Goal: Find contact information: Find contact information

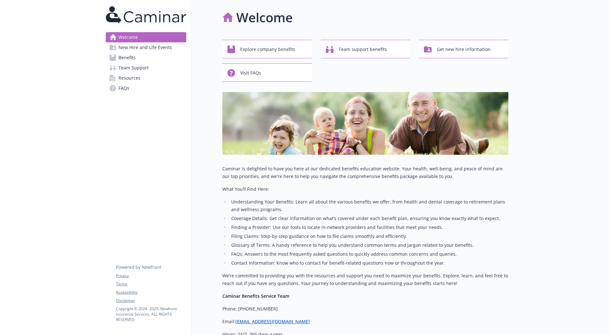
click at [135, 82] on span "Resources" at bounding box center [130, 78] width 22 height 10
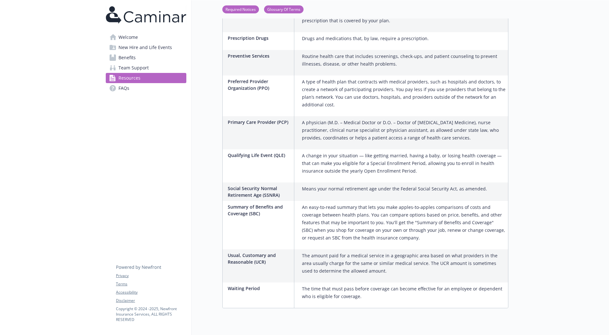
scroll to position [980, 0]
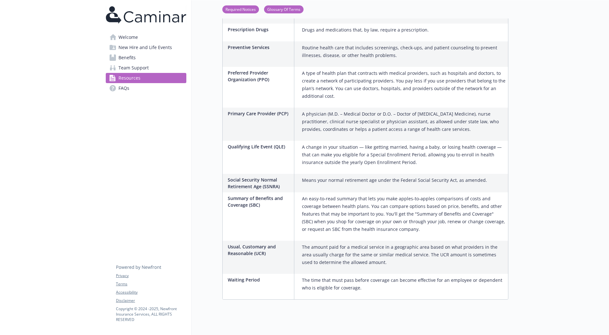
click at [157, 70] on link "Team Support" at bounding box center [146, 68] width 81 height 10
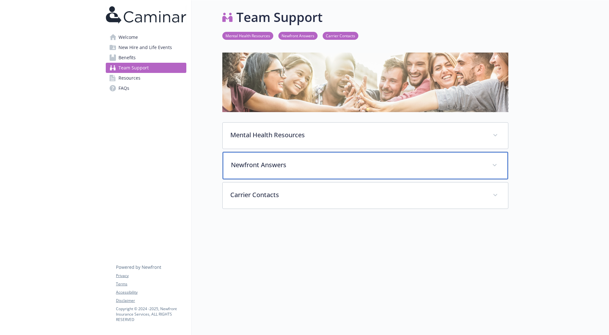
click at [310, 163] on p "Newfront Answers" at bounding box center [358, 165] width 254 height 10
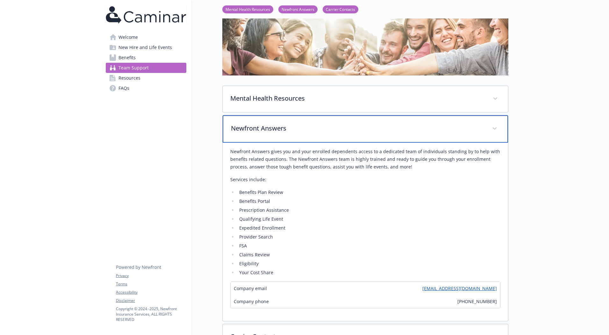
scroll to position [69, 0]
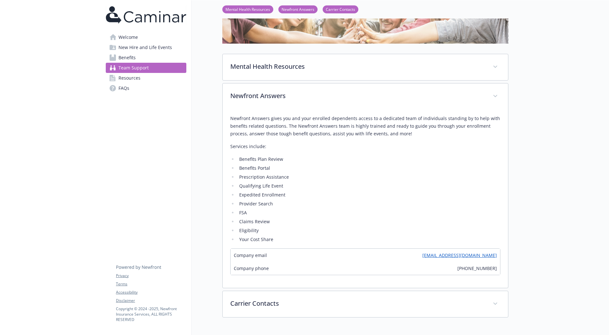
click at [364, 129] on p "Newfront Answers gives you and your enrolled dependents access to a dedicated t…" at bounding box center [365, 126] width 270 height 23
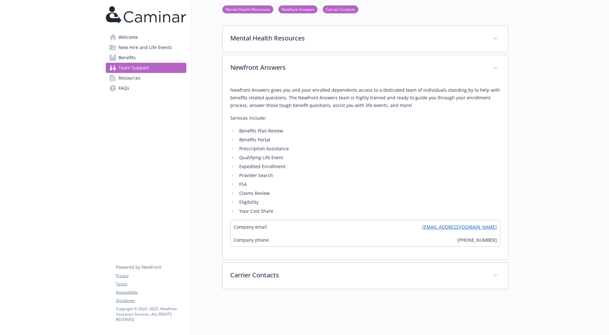
scroll to position [133, 0]
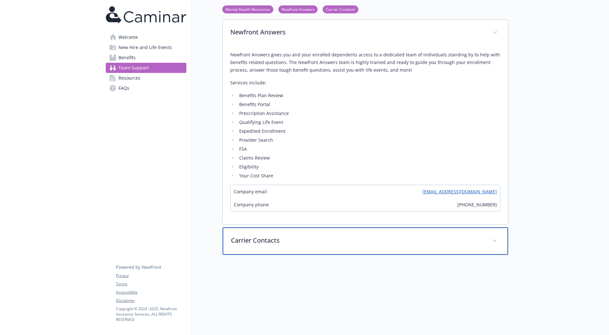
click at [360, 239] on p "Carrier Contacts" at bounding box center [358, 241] width 254 height 10
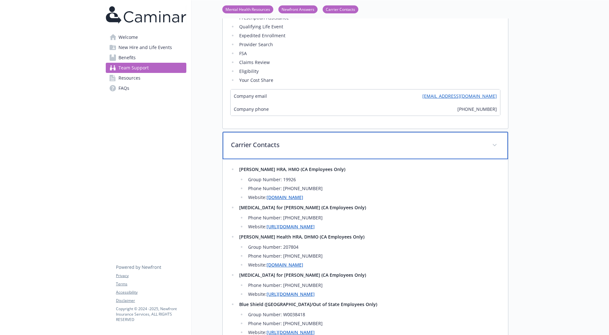
scroll to position [260, 0]
